Goal: Transaction & Acquisition: Purchase product/service

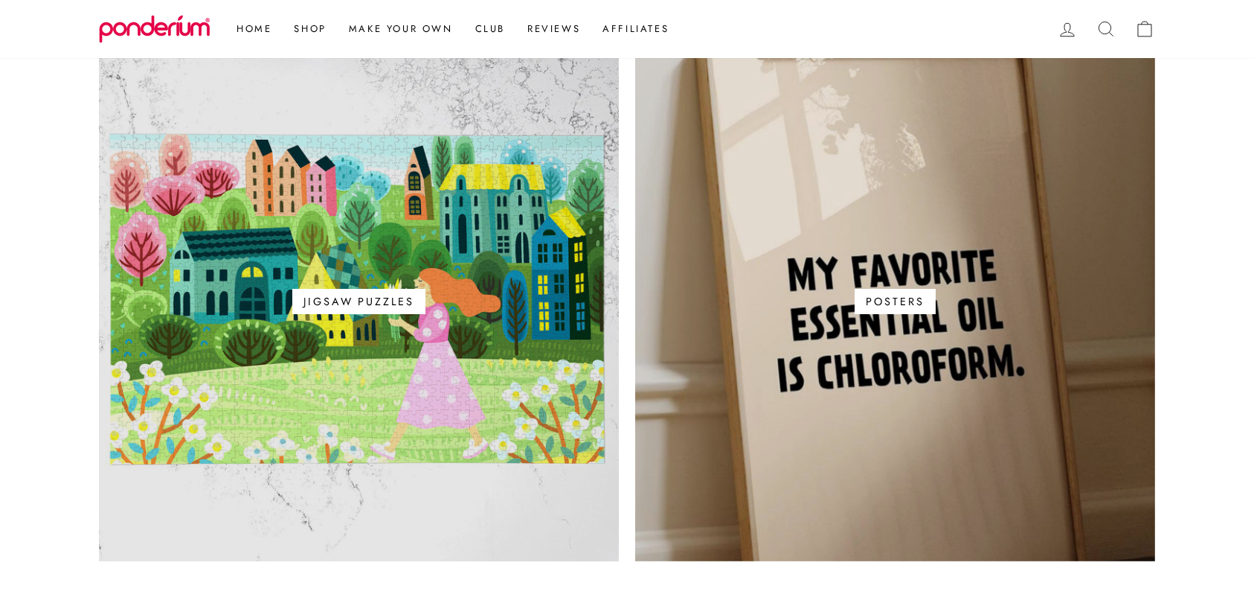
scroll to position [932, 0]
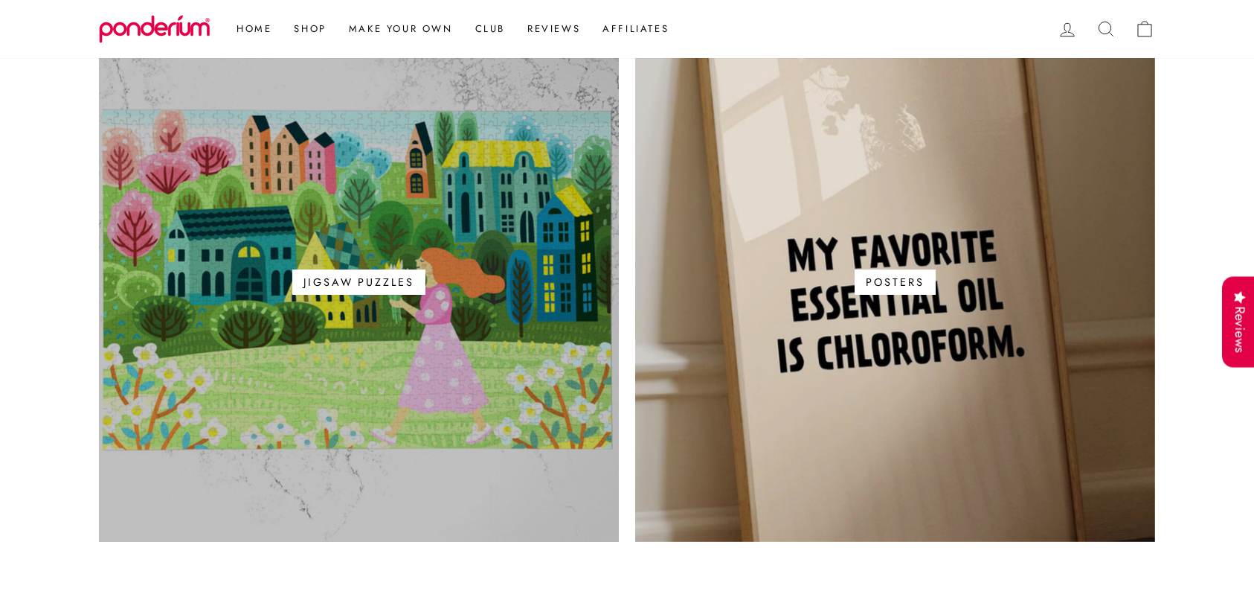
click at [492, 289] on span "Jigsaw Puzzles" at bounding box center [358, 281] width 505 height 25
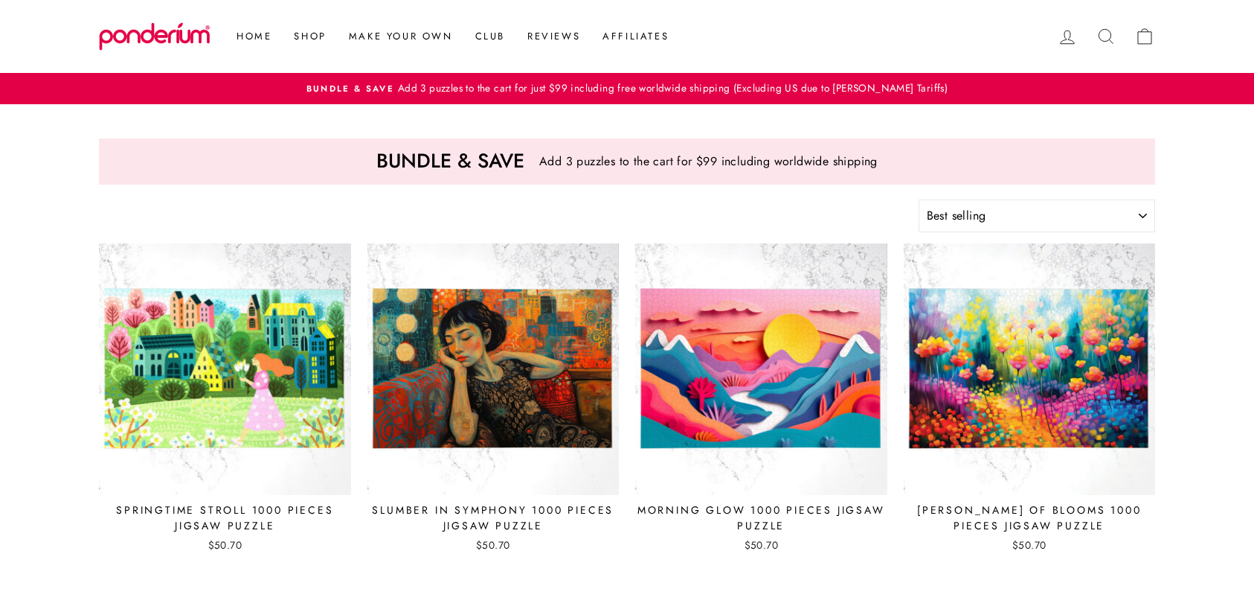
select select "best-selling"
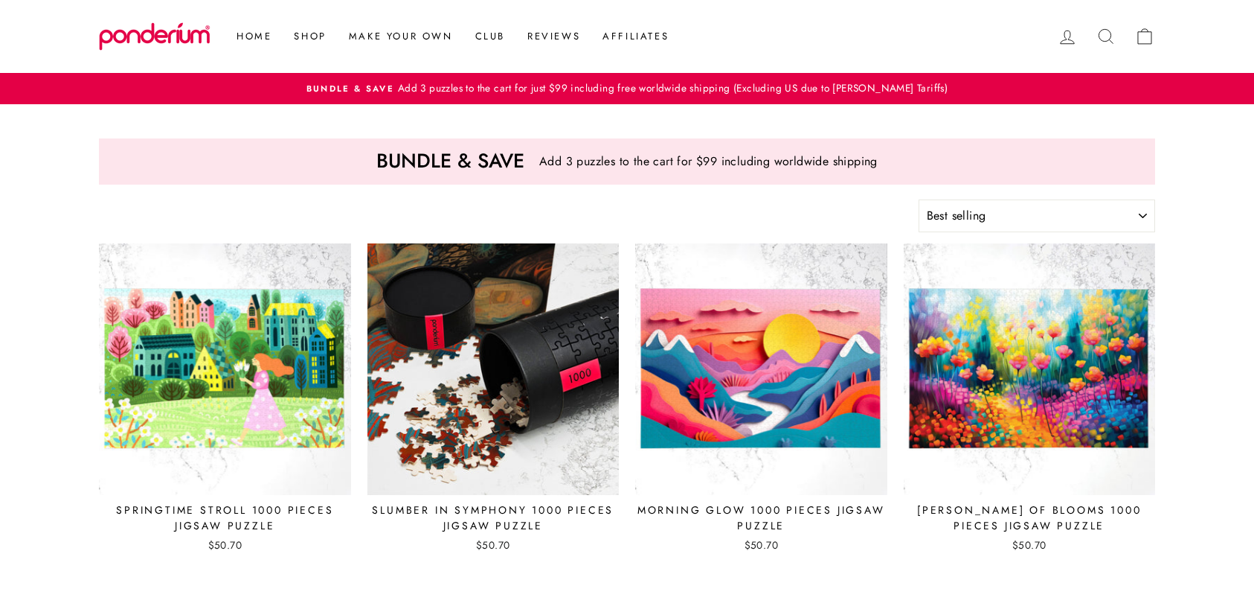
click at [511, 334] on img at bounding box center [494, 370] width 254 height 254
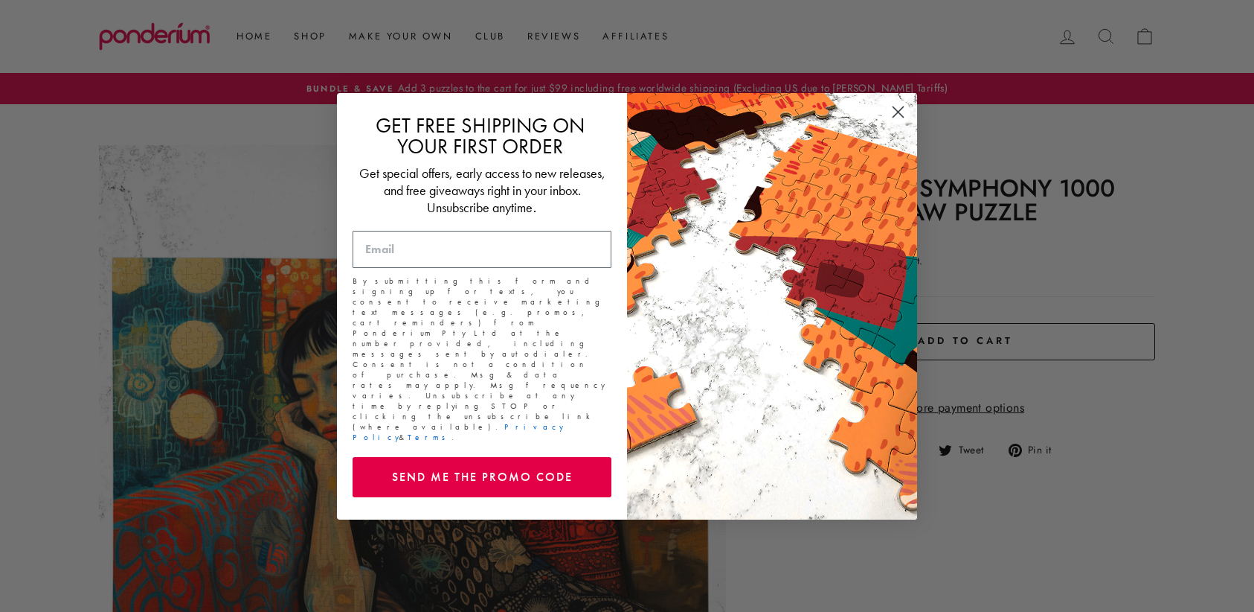
click at [897, 124] on circle "Close dialog" at bounding box center [898, 111] width 25 height 25
